Goal: Task Accomplishment & Management: Use online tool/utility

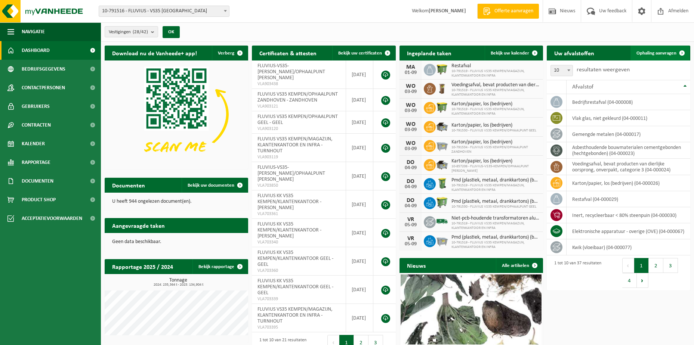
click at [641, 54] on span "Ophaling aanvragen" at bounding box center [656, 53] width 40 height 5
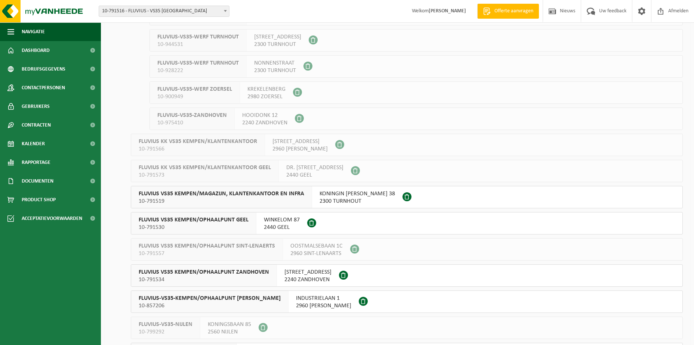
scroll to position [486, 0]
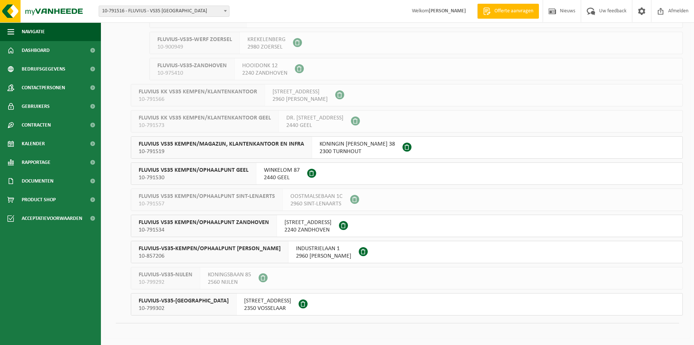
click at [297, 255] on span "2960 BRECHT" at bounding box center [323, 256] width 55 height 7
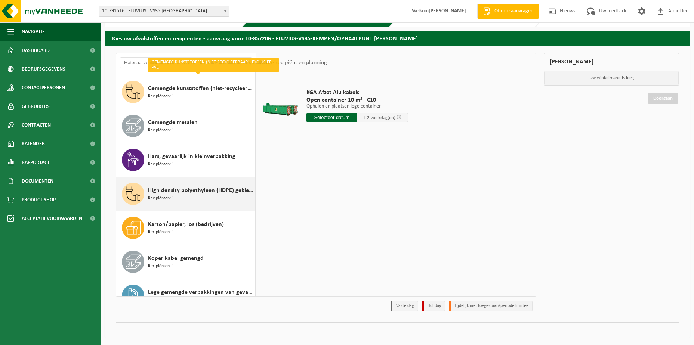
scroll to position [149, 0]
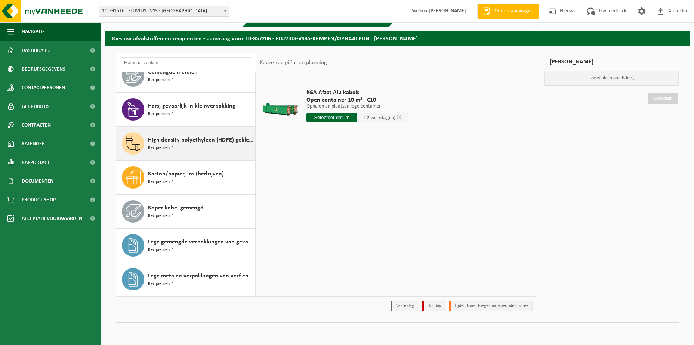
click at [172, 146] on span "Recipiënten: 1" at bounding box center [161, 148] width 26 height 7
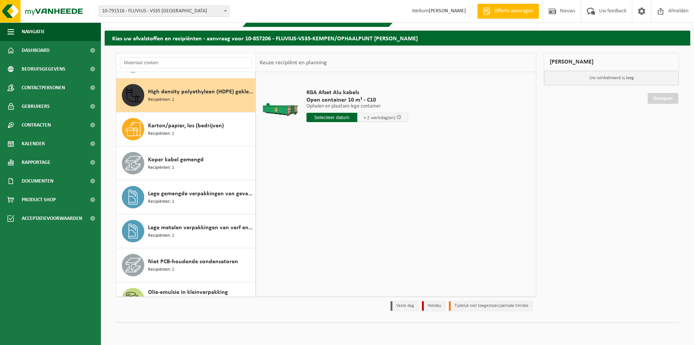
scroll to position [204, 0]
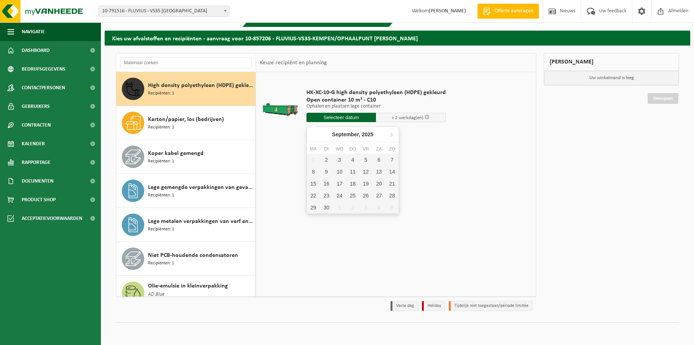
click at [328, 120] on input "text" at bounding box center [341, 117] width 70 height 9
click at [327, 160] on div "2" at bounding box center [326, 160] width 13 height 12
type input "Van 2025-09-02"
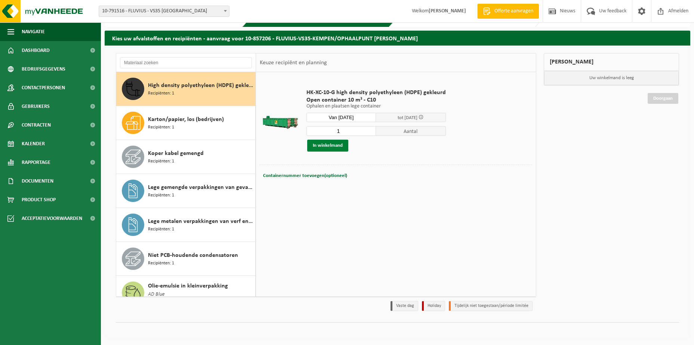
click at [321, 148] on button "In winkelmand" at bounding box center [327, 146] width 41 height 12
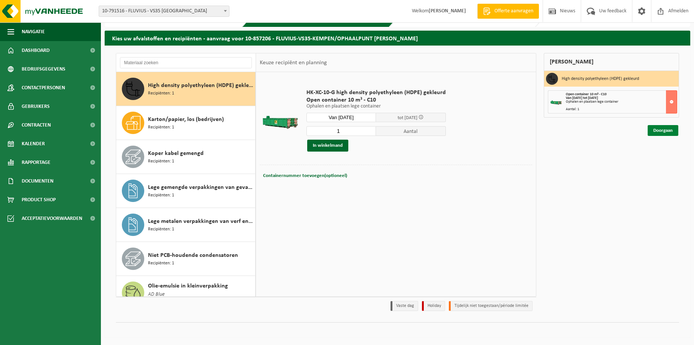
click at [654, 129] on link "Doorgaan" at bounding box center [663, 130] width 31 height 11
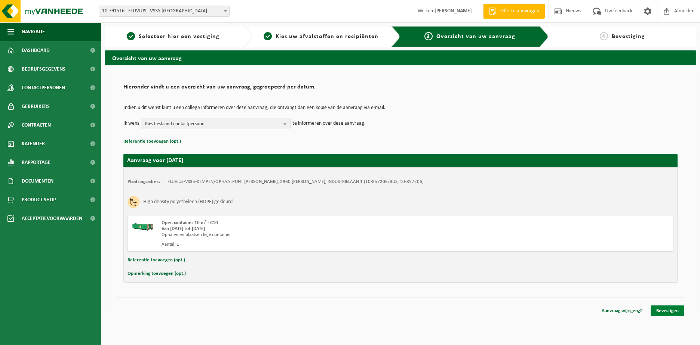
click at [660, 309] on link "Bevestigen" at bounding box center [667, 311] width 34 height 11
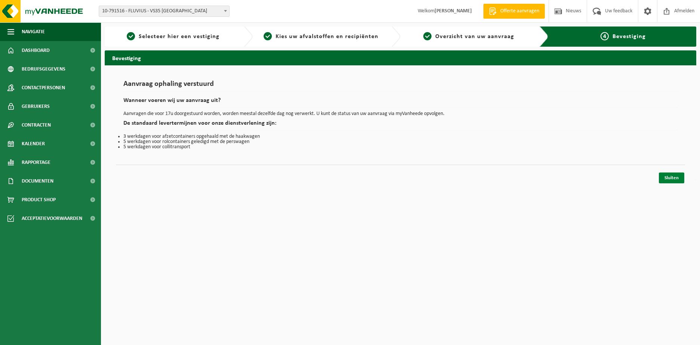
click at [664, 178] on link "Sluiten" at bounding box center [670, 178] width 25 height 11
